Goal: Navigation & Orientation: Find specific page/section

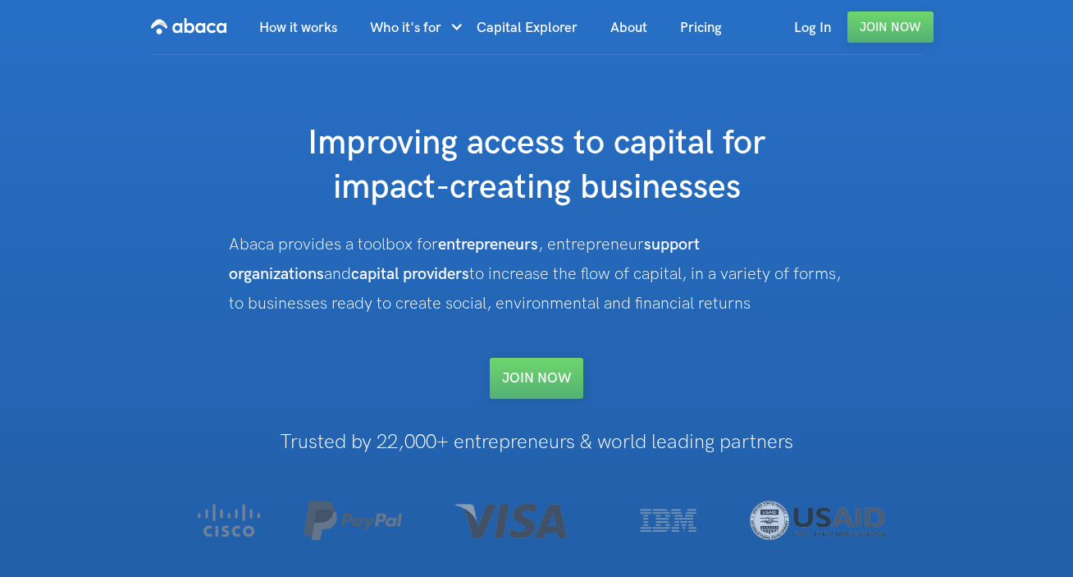
click at [185, 23] on img "home" at bounding box center [188, 26] width 75 height 26
click at [304, 23] on link "How it works" at bounding box center [298, 28] width 111 height 56
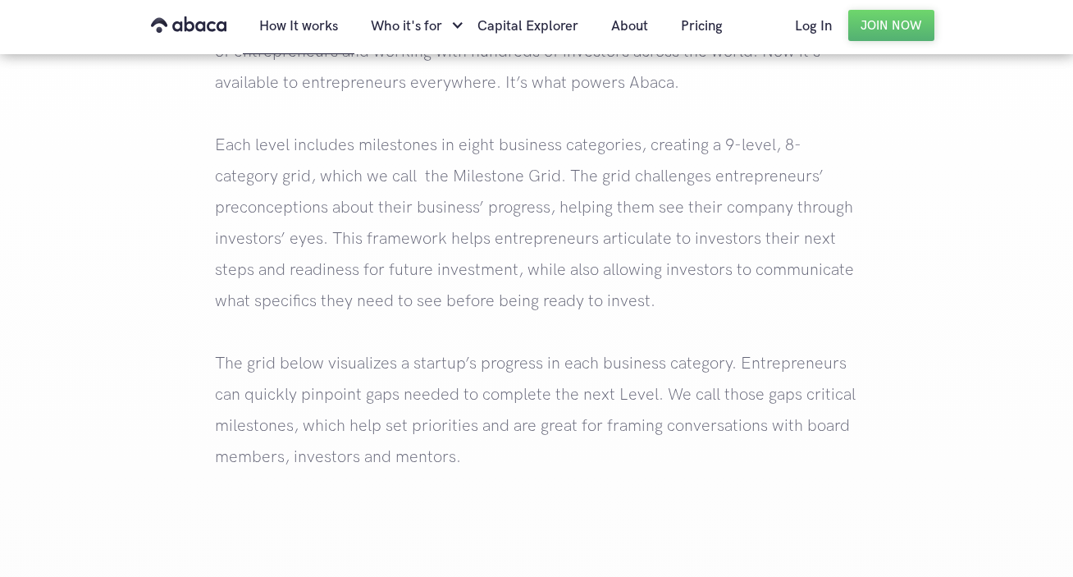
scroll to position [2033, 0]
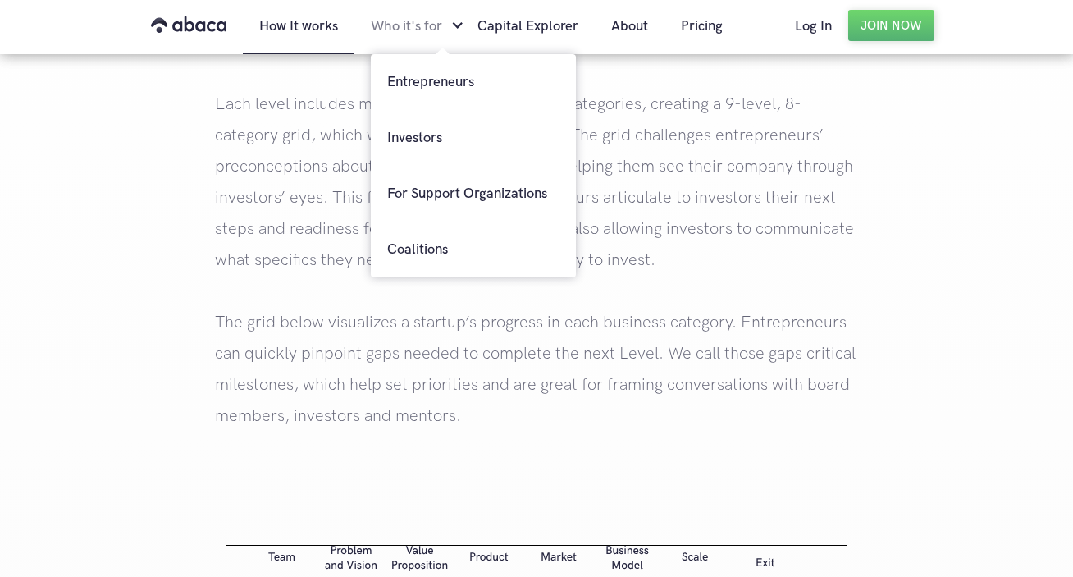
click at [436, 23] on div "Who it's for" at bounding box center [406, 26] width 71 height 56
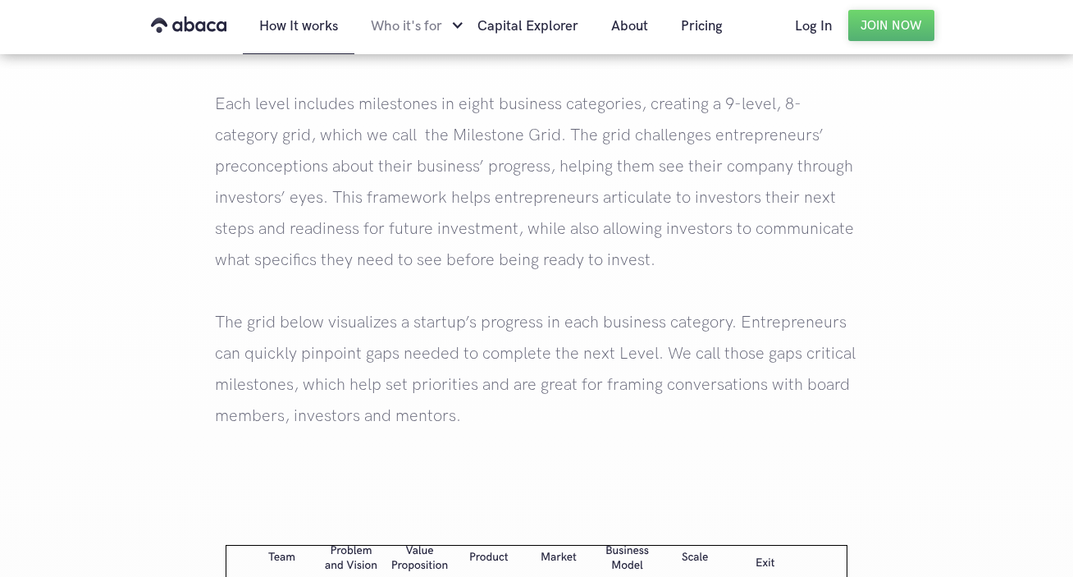
click at [436, 23] on div "Who it's for" at bounding box center [406, 26] width 71 height 56
click at [626, 24] on link "About" at bounding box center [630, 26] width 70 height 56
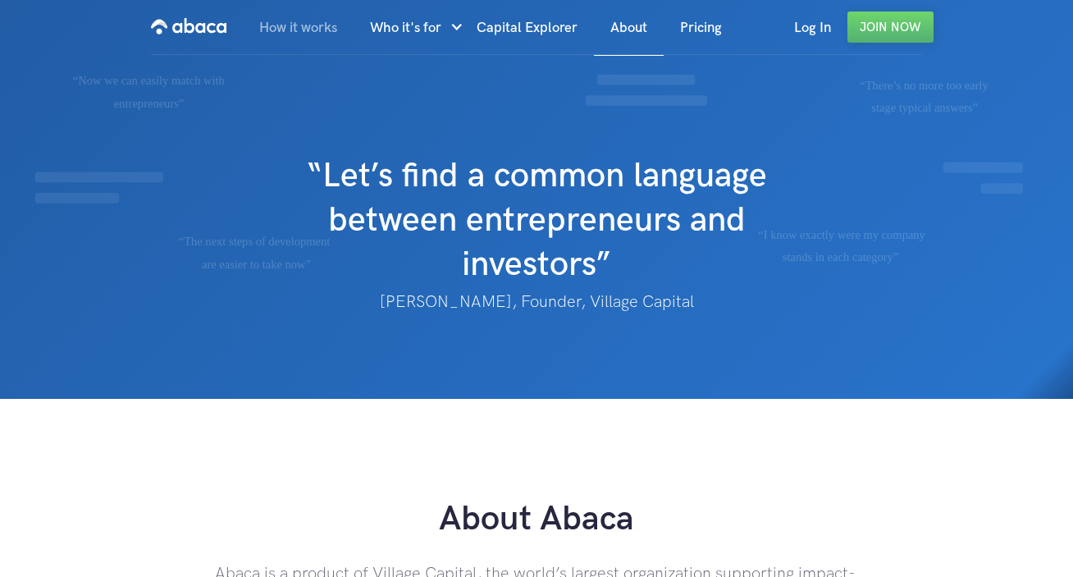
click at [275, 37] on link "How it works" at bounding box center [298, 28] width 111 height 56
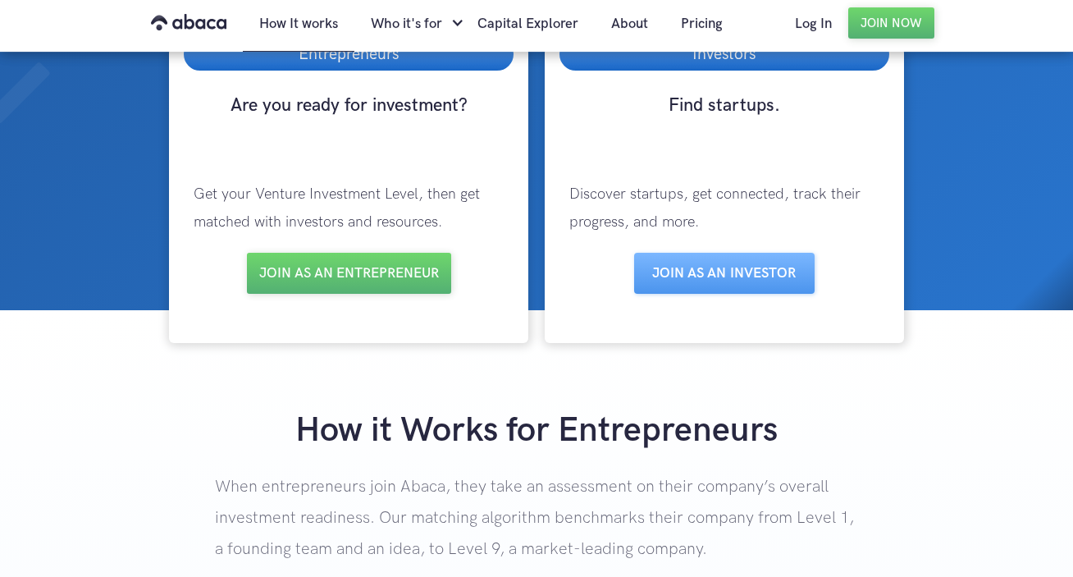
scroll to position [232, 0]
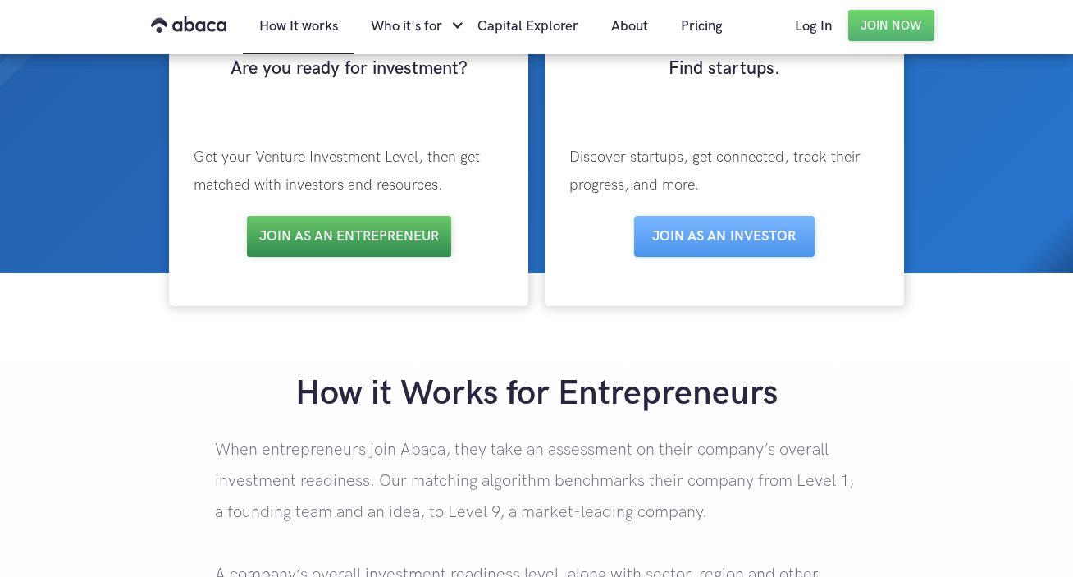
click at [314, 244] on link "Join as an entrepreneur" at bounding box center [349, 236] width 204 height 41
